Goal: Information Seeking & Learning: Learn about a topic

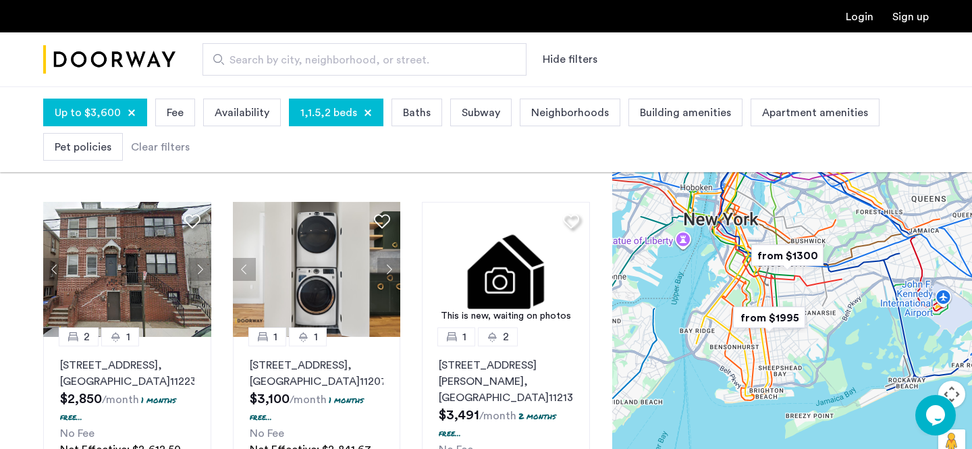
scroll to position [61, 0]
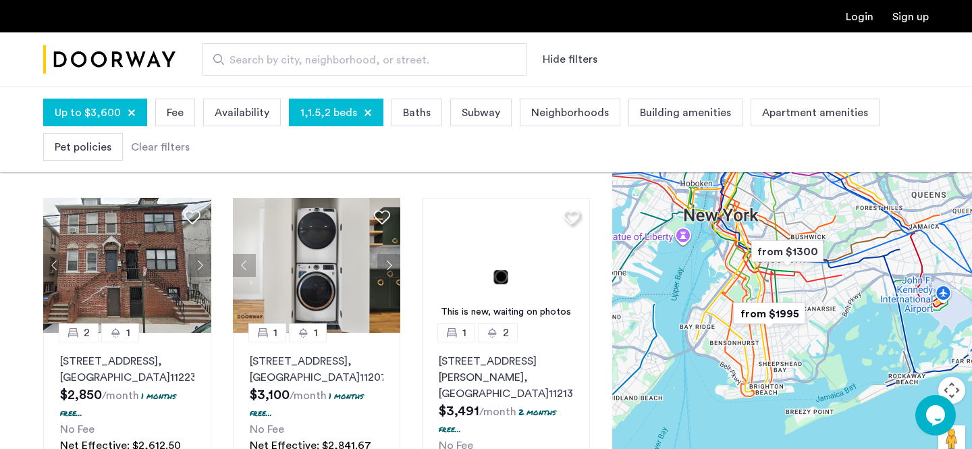
click at [404, 59] on span "Search by city, neighborhood, or street." at bounding box center [358, 60] width 259 height 16
click at [404, 59] on input "Search by city, neighborhood, or street." at bounding box center [364, 59] width 324 height 32
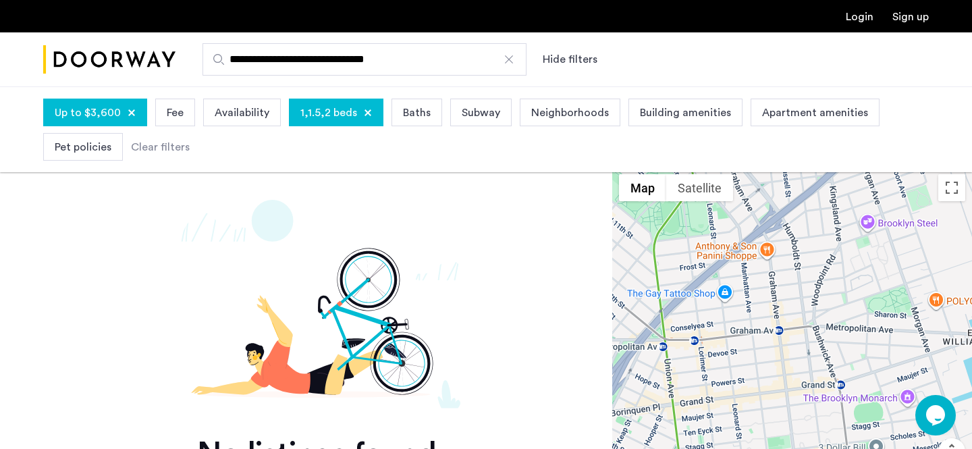
click at [364, 112] on div at bounding box center [368, 113] width 8 height 8
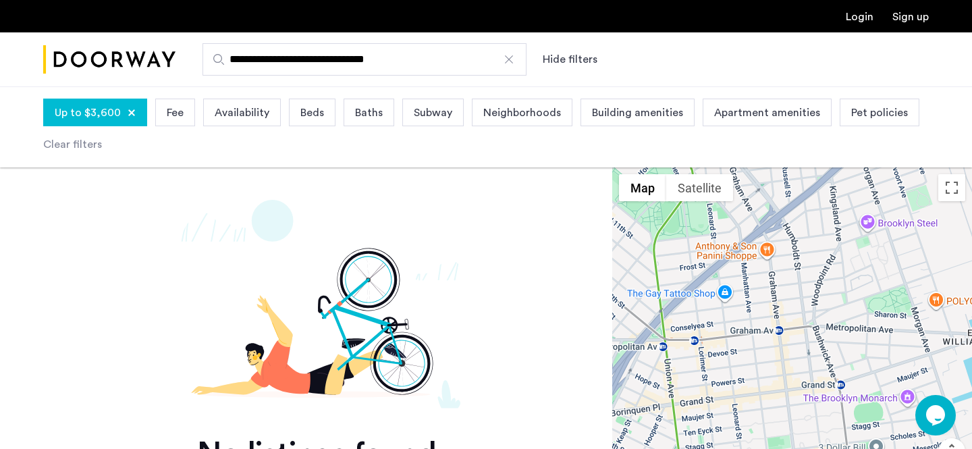
click at [285, 64] on input "**********" at bounding box center [364, 59] width 324 height 32
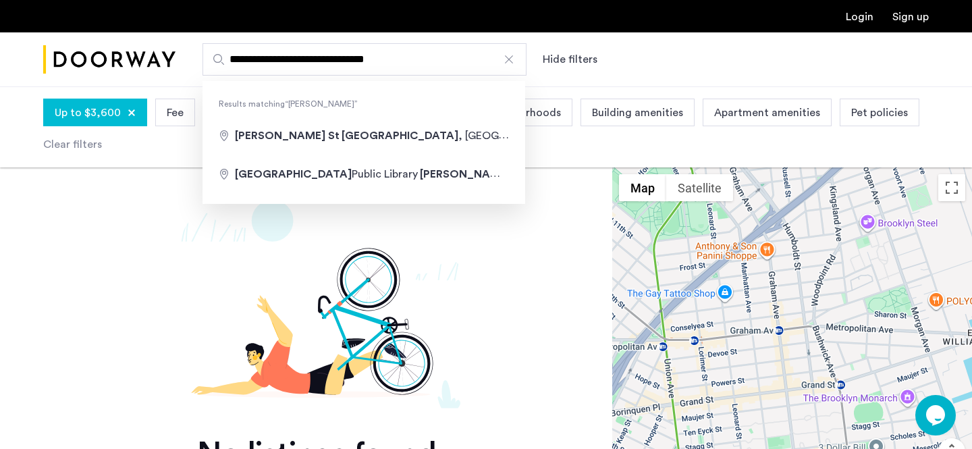
click at [285, 64] on input "**********" at bounding box center [364, 59] width 324 height 32
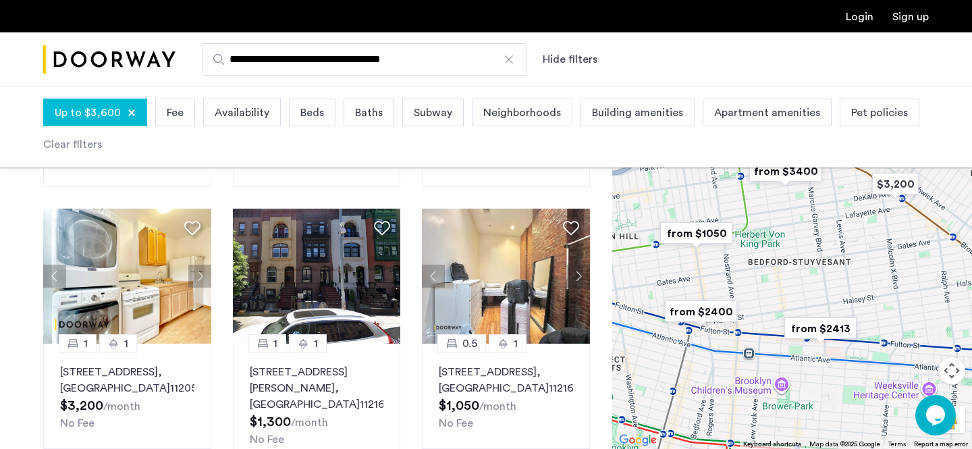
scroll to position [365, 0]
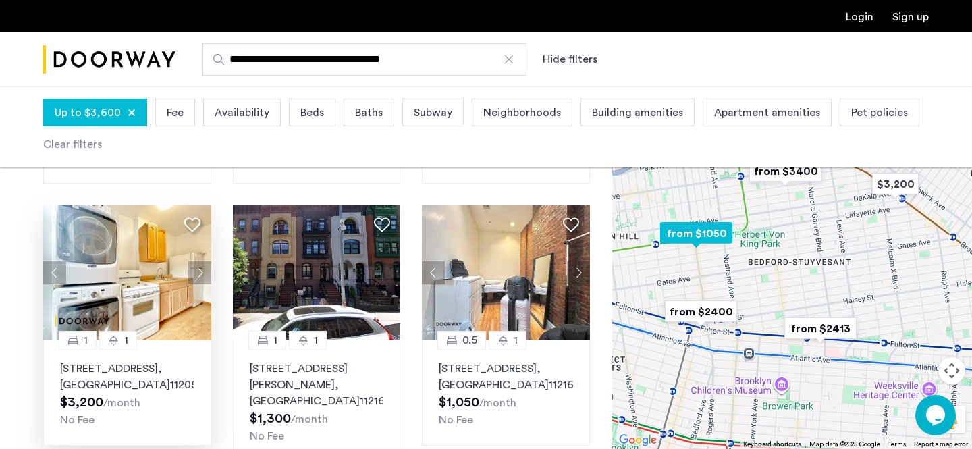
click at [204, 261] on button "Next apartment" at bounding box center [199, 272] width 23 height 23
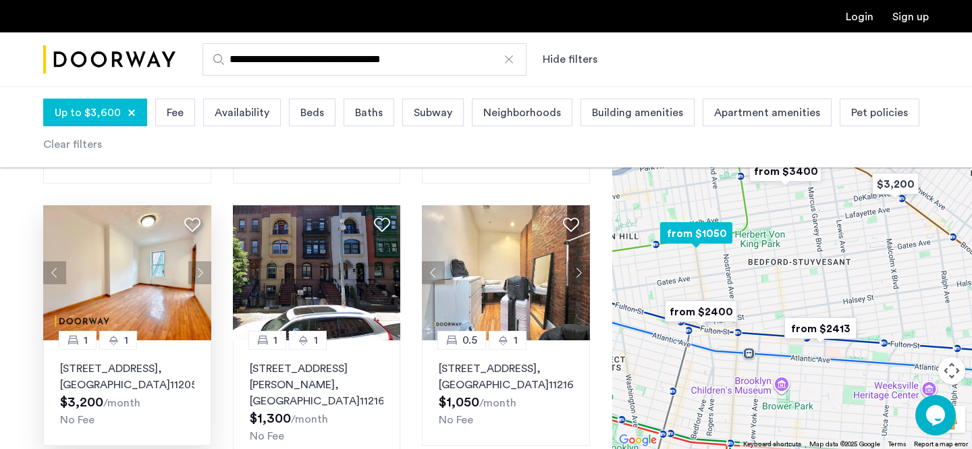
click at [204, 261] on button "Next apartment" at bounding box center [199, 272] width 23 height 23
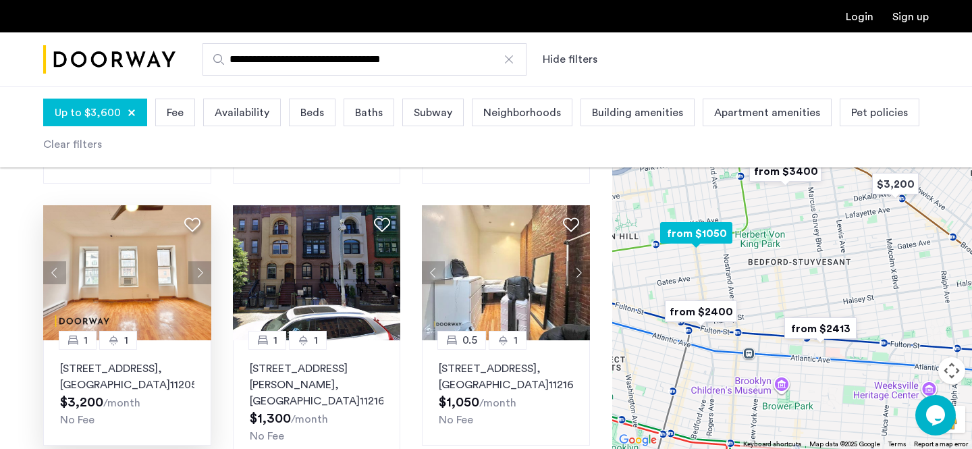
click at [204, 261] on button "Next apartment" at bounding box center [199, 272] width 23 height 23
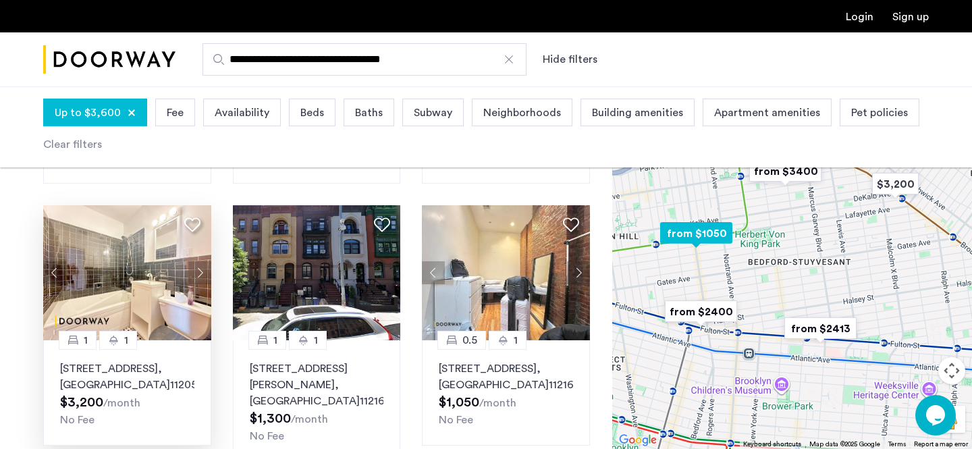
click at [204, 261] on button "Next apartment" at bounding box center [199, 272] width 23 height 23
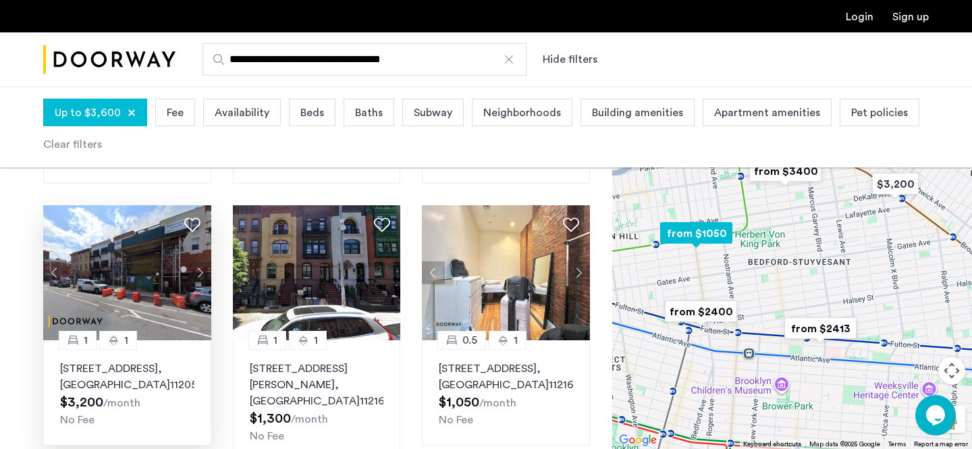
click at [204, 261] on button "Next apartment" at bounding box center [199, 272] width 23 height 23
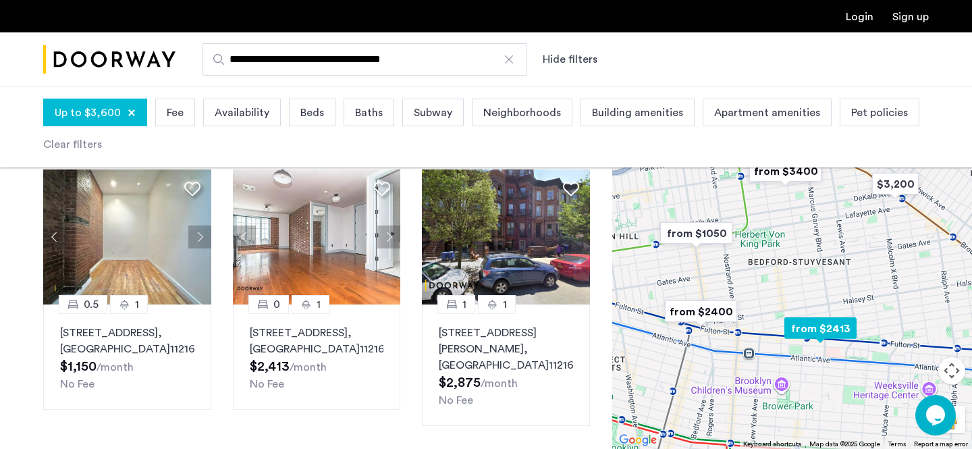
scroll to position [923, 0]
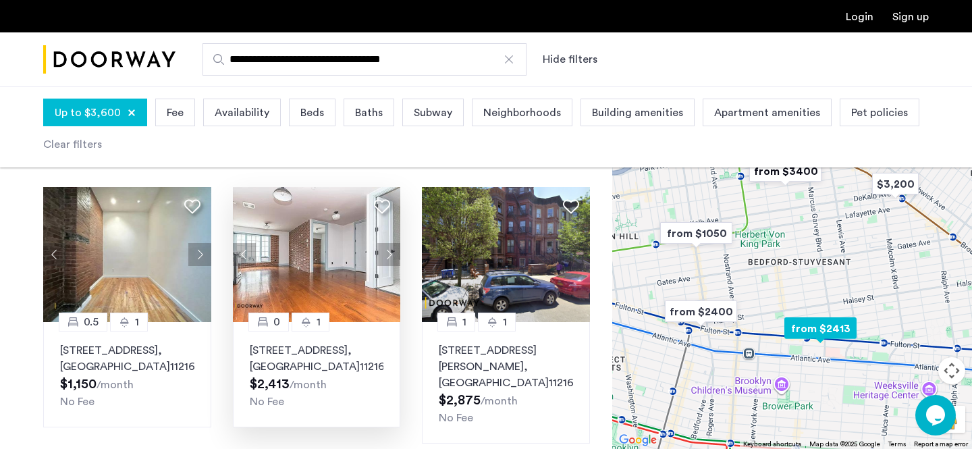
click at [389, 258] on button "Next apartment" at bounding box center [388, 254] width 23 height 23
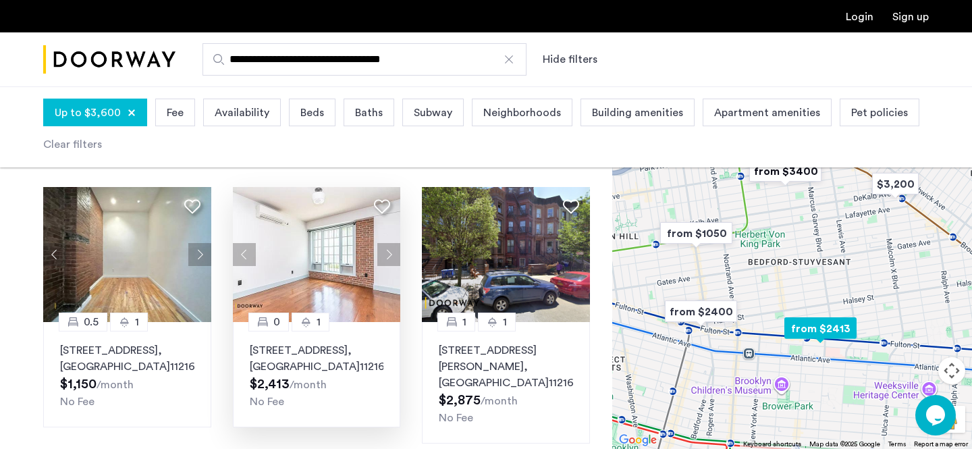
click at [382, 259] on button "Next apartment" at bounding box center [388, 254] width 23 height 23
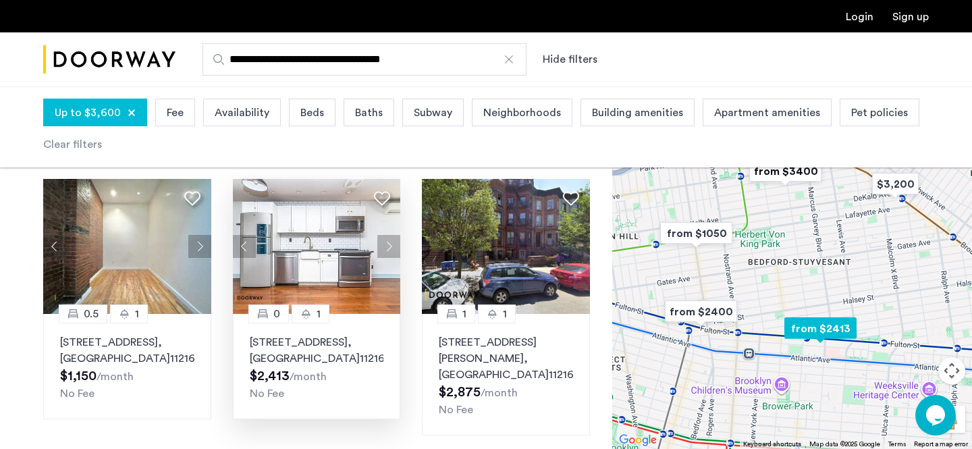
scroll to position [935, 0]
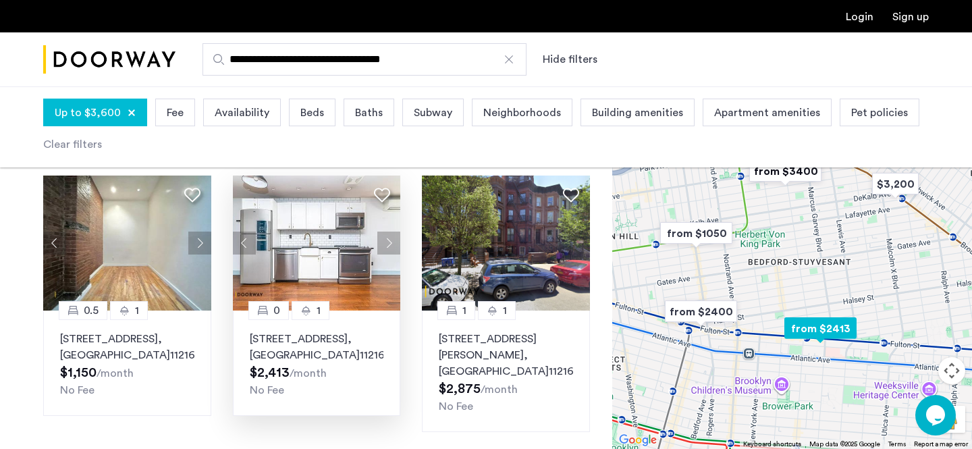
click at [387, 245] on button "Next apartment" at bounding box center [388, 242] width 23 height 23
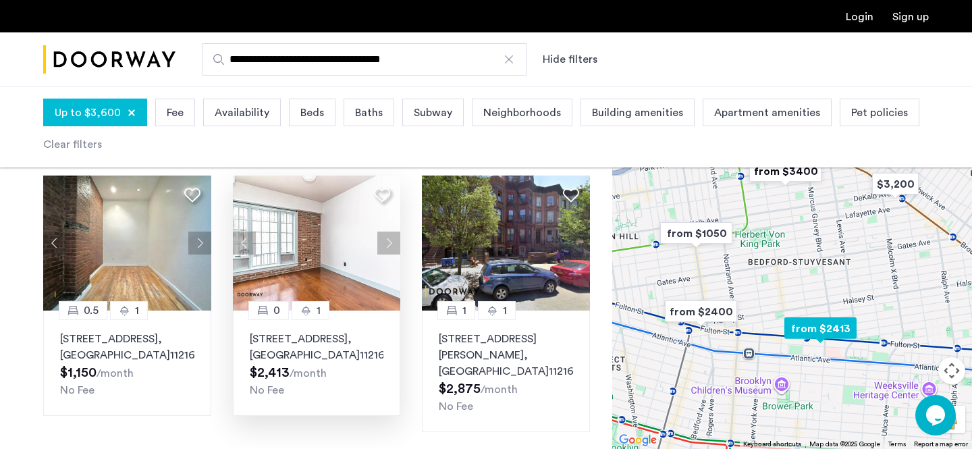
click at [387, 245] on button "Next apartment" at bounding box center [388, 242] width 23 height 23
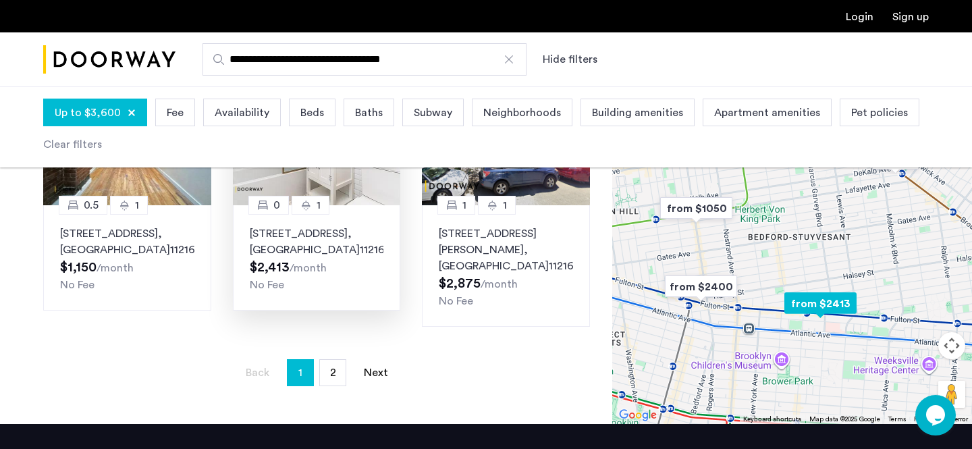
scroll to position [1161, 0]
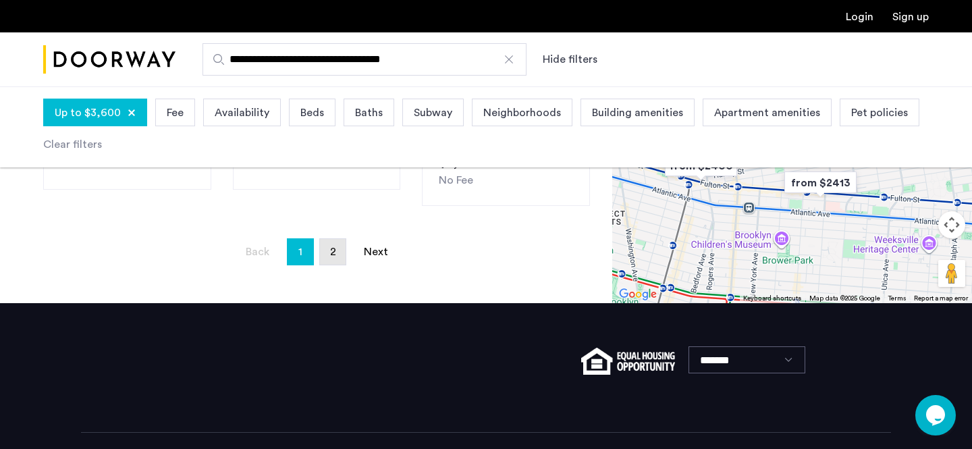
click at [335, 251] on span "2" at bounding box center [333, 251] width 6 height 11
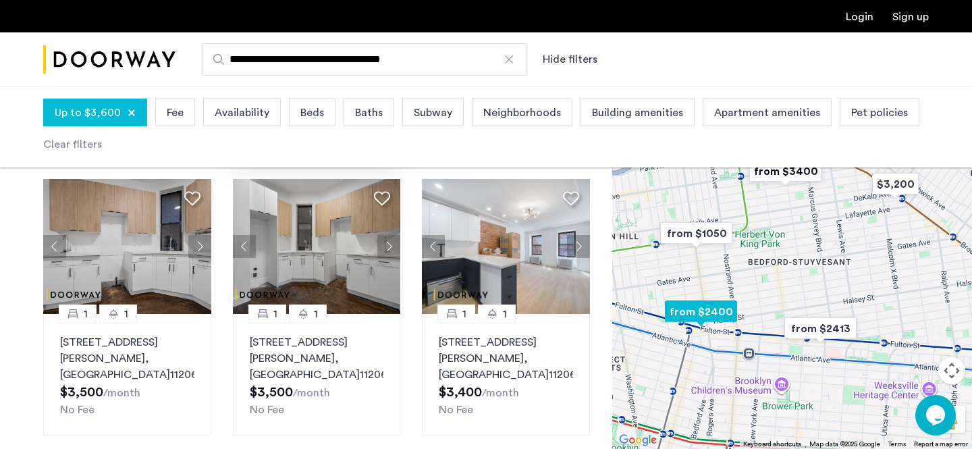
scroll to position [362, 0]
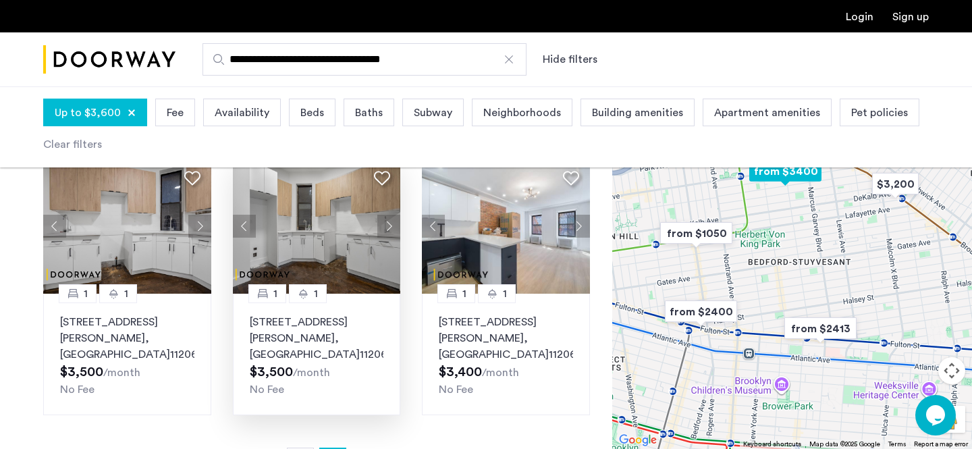
click at [391, 219] on button "Next apartment" at bounding box center [388, 226] width 23 height 23
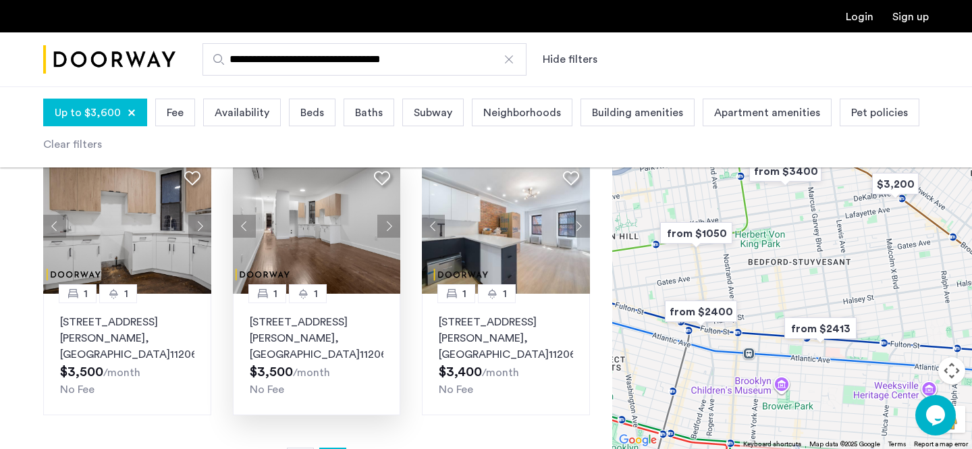
click at [341, 58] on input "**********" at bounding box center [364, 59] width 324 height 32
type input "**********"
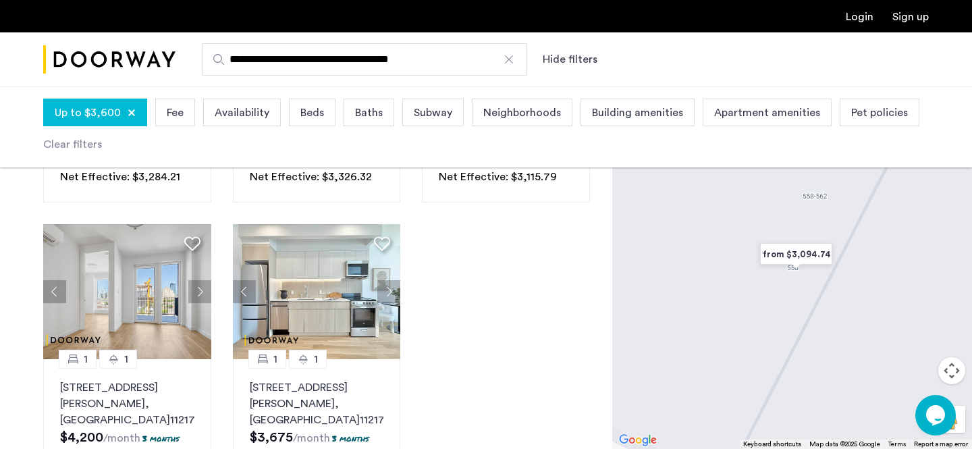
scroll to position [968, 0]
click at [388, 281] on button "Next apartment" at bounding box center [388, 292] width 23 height 23
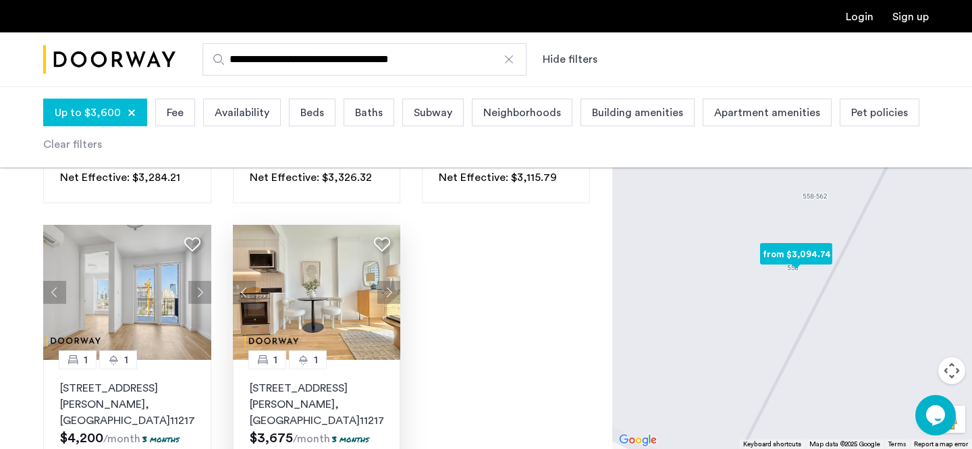
click at [388, 281] on button "Next apartment" at bounding box center [388, 292] width 23 height 23
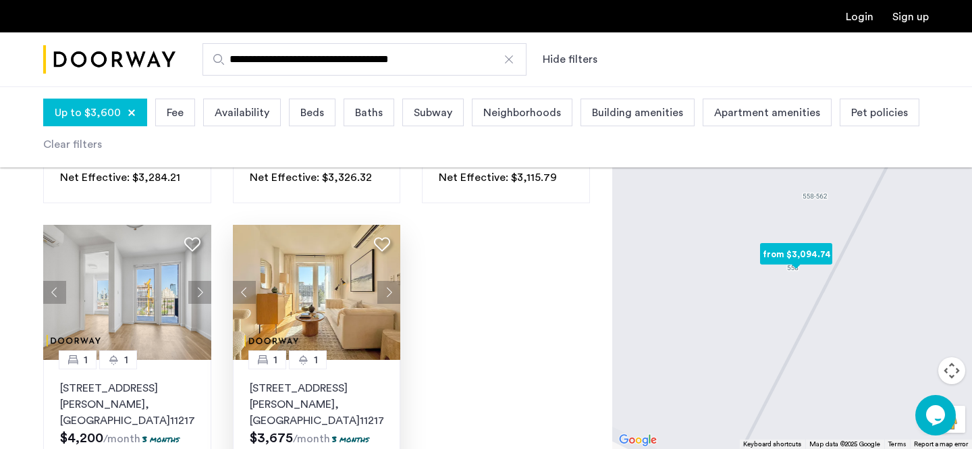
click at [388, 281] on button "Next apartment" at bounding box center [388, 292] width 23 height 23
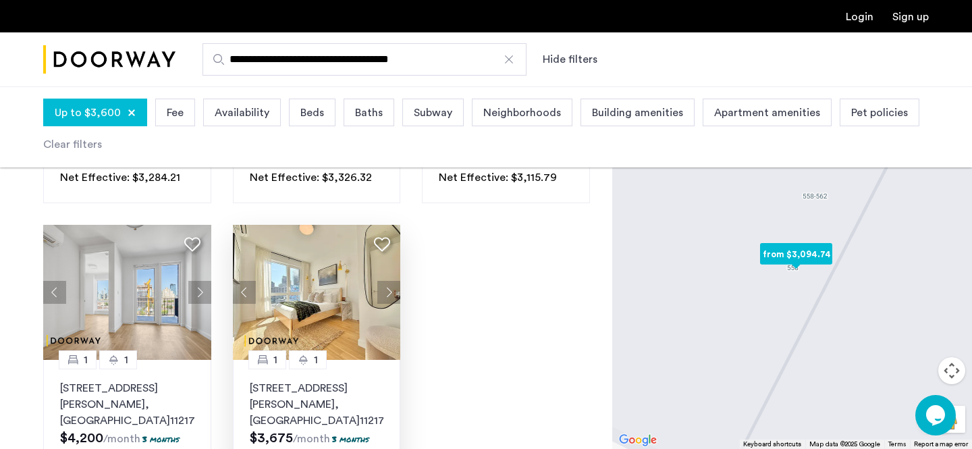
click at [388, 281] on button "Next apartment" at bounding box center [388, 292] width 23 height 23
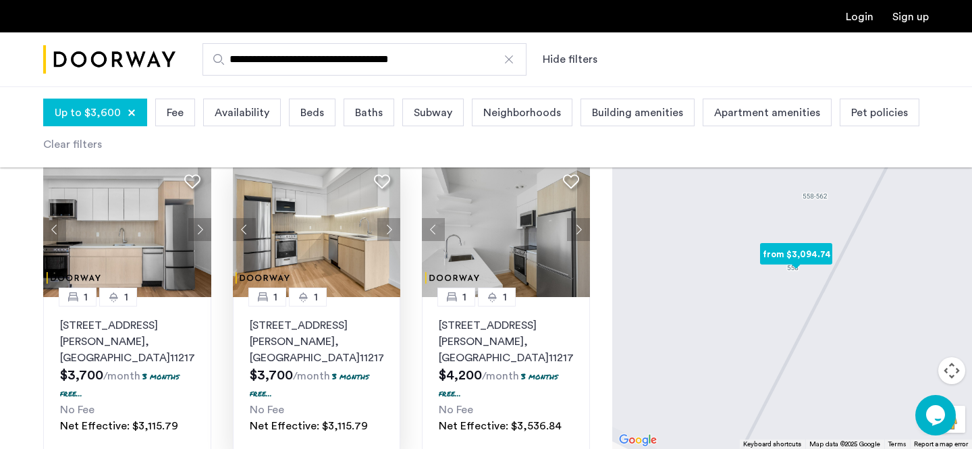
scroll to position [91, 0]
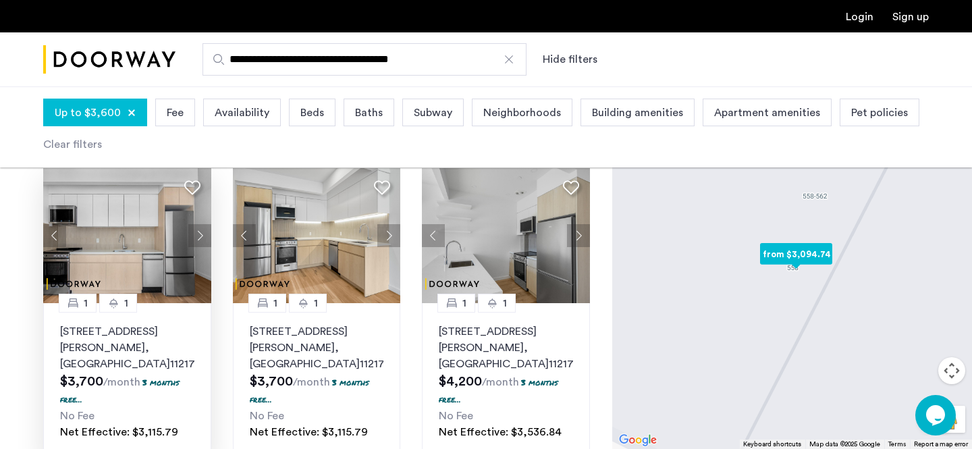
click at [204, 232] on button "Next apartment" at bounding box center [199, 235] width 23 height 23
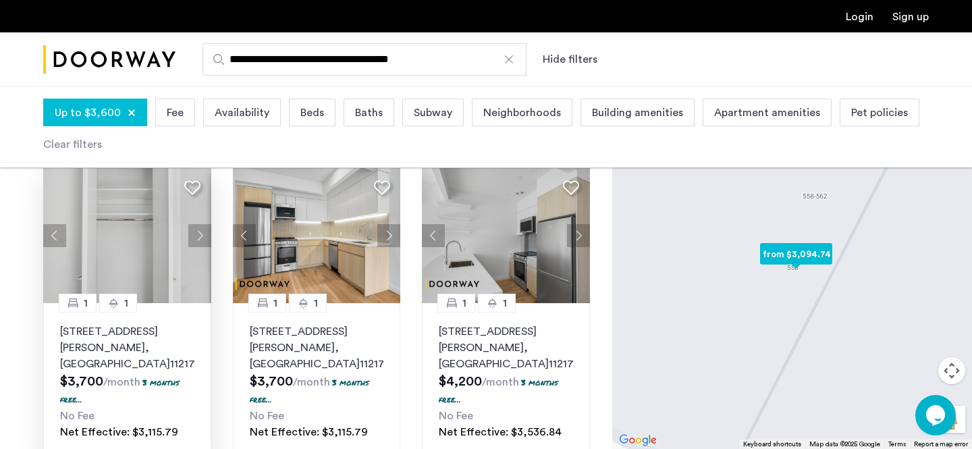
click at [204, 232] on button "Next apartment" at bounding box center [199, 235] width 23 height 23
